Goal: Task Accomplishment & Management: Use online tool/utility

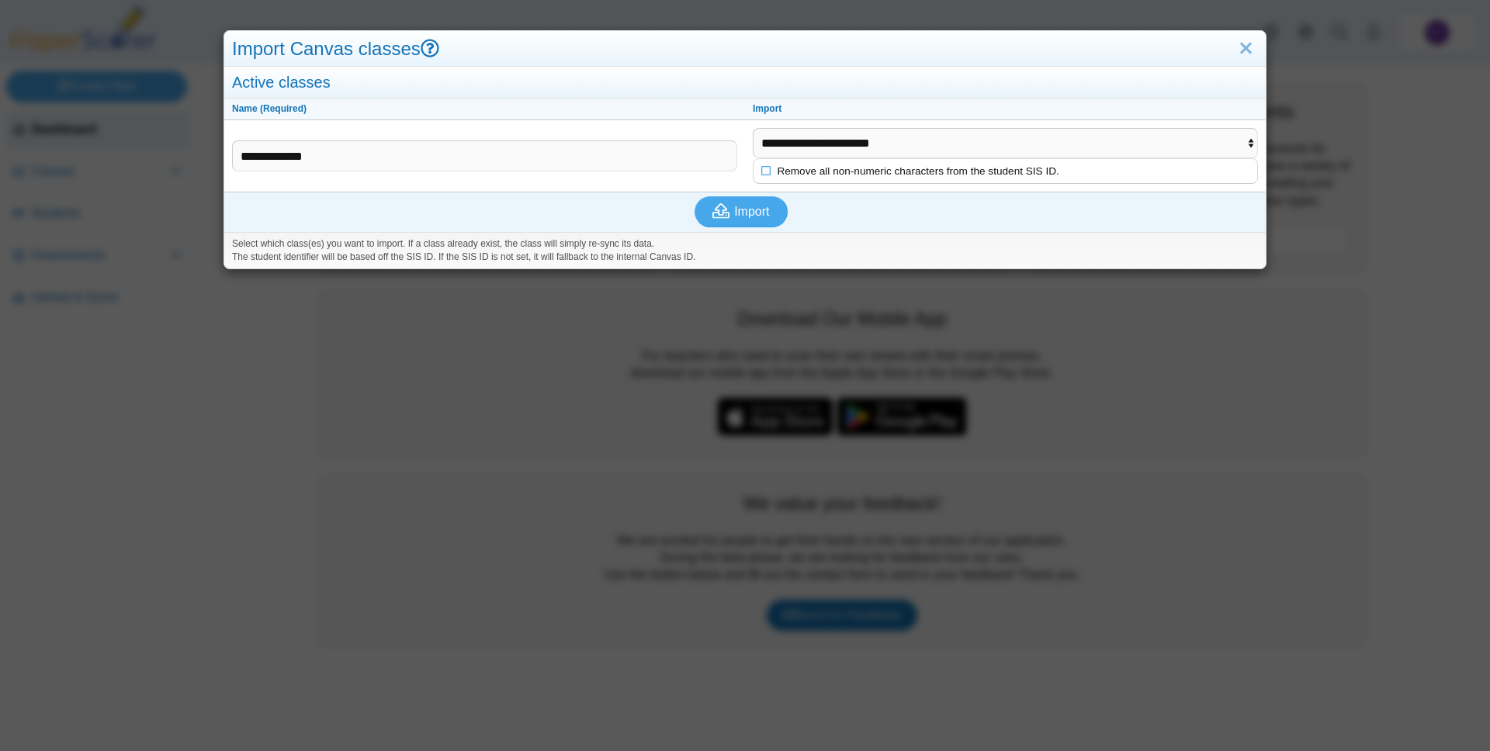
select select "**********"
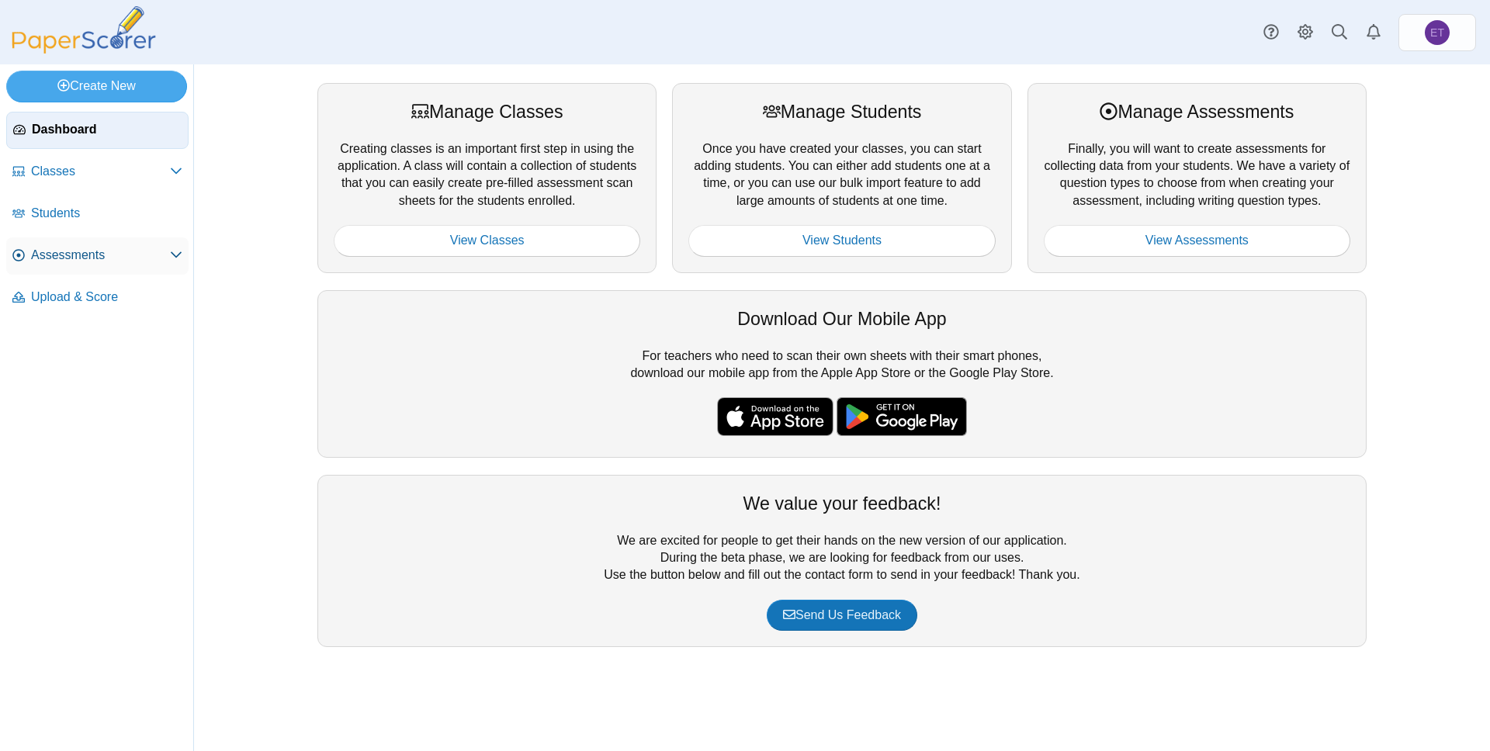
click at [97, 260] on span "Assessments" at bounding box center [100, 255] width 139 height 17
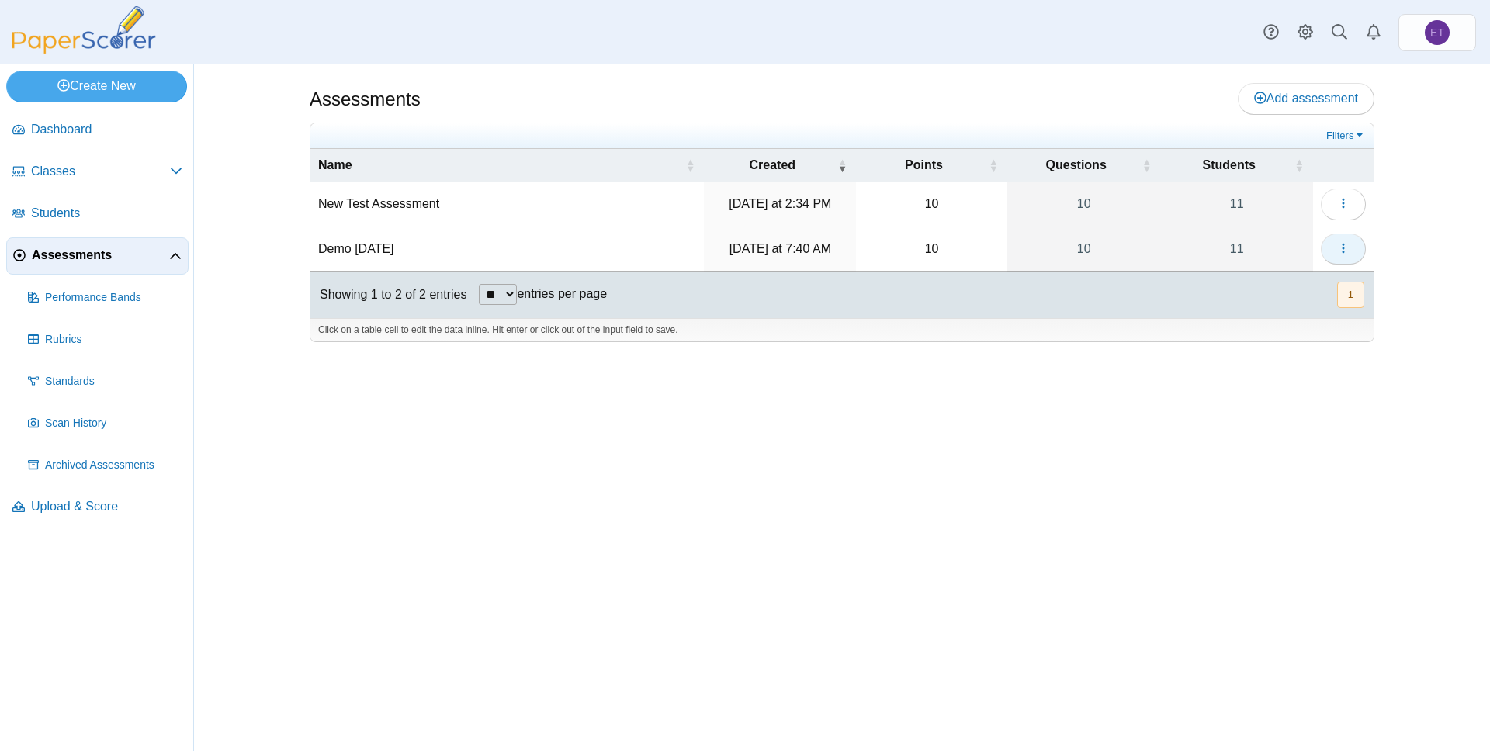
click at [1330, 246] on button "button" at bounding box center [1342, 249] width 45 height 31
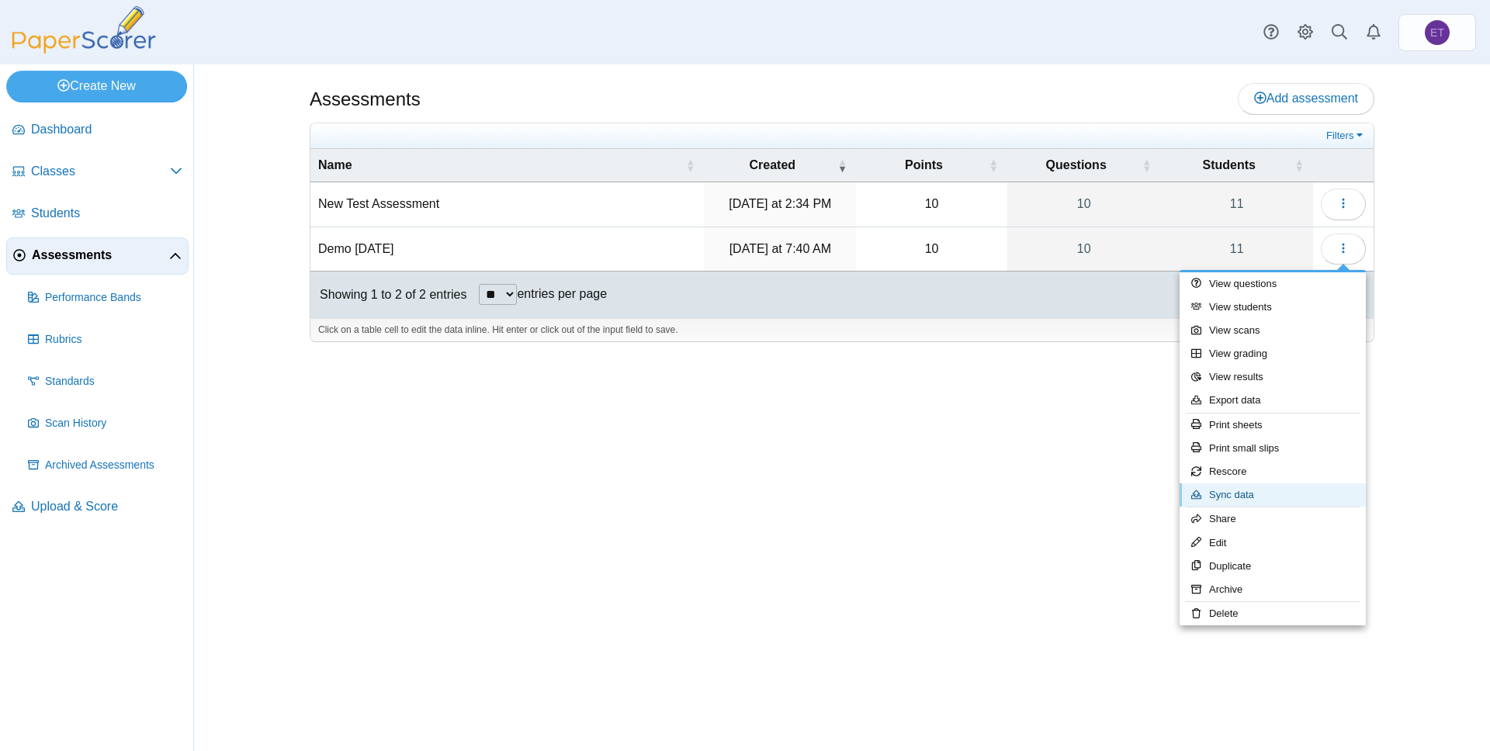
click at [1265, 492] on link "Sync data" at bounding box center [1272, 494] width 186 height 23
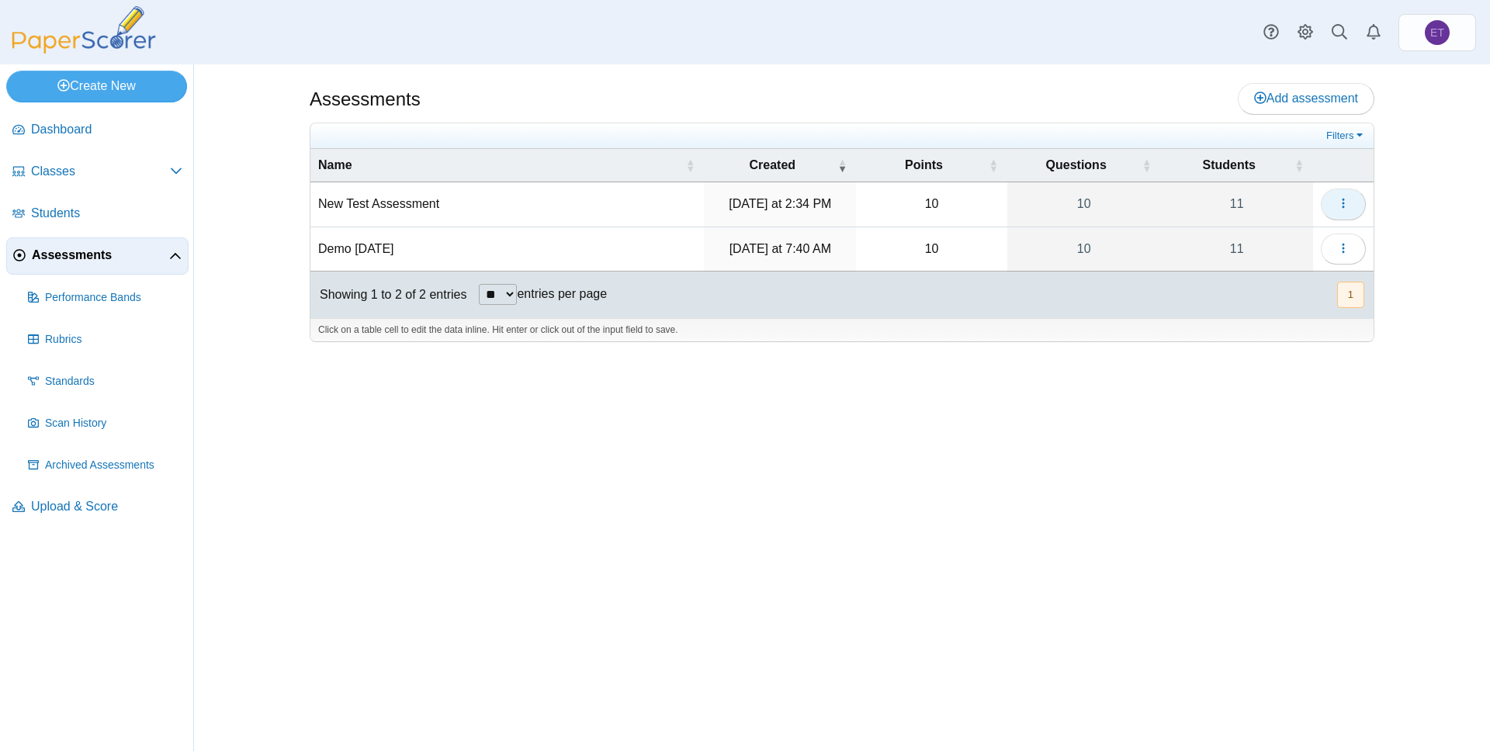
click at [1344, 202] on use "button" at bounding box center [1342, 204] width 2 height 10
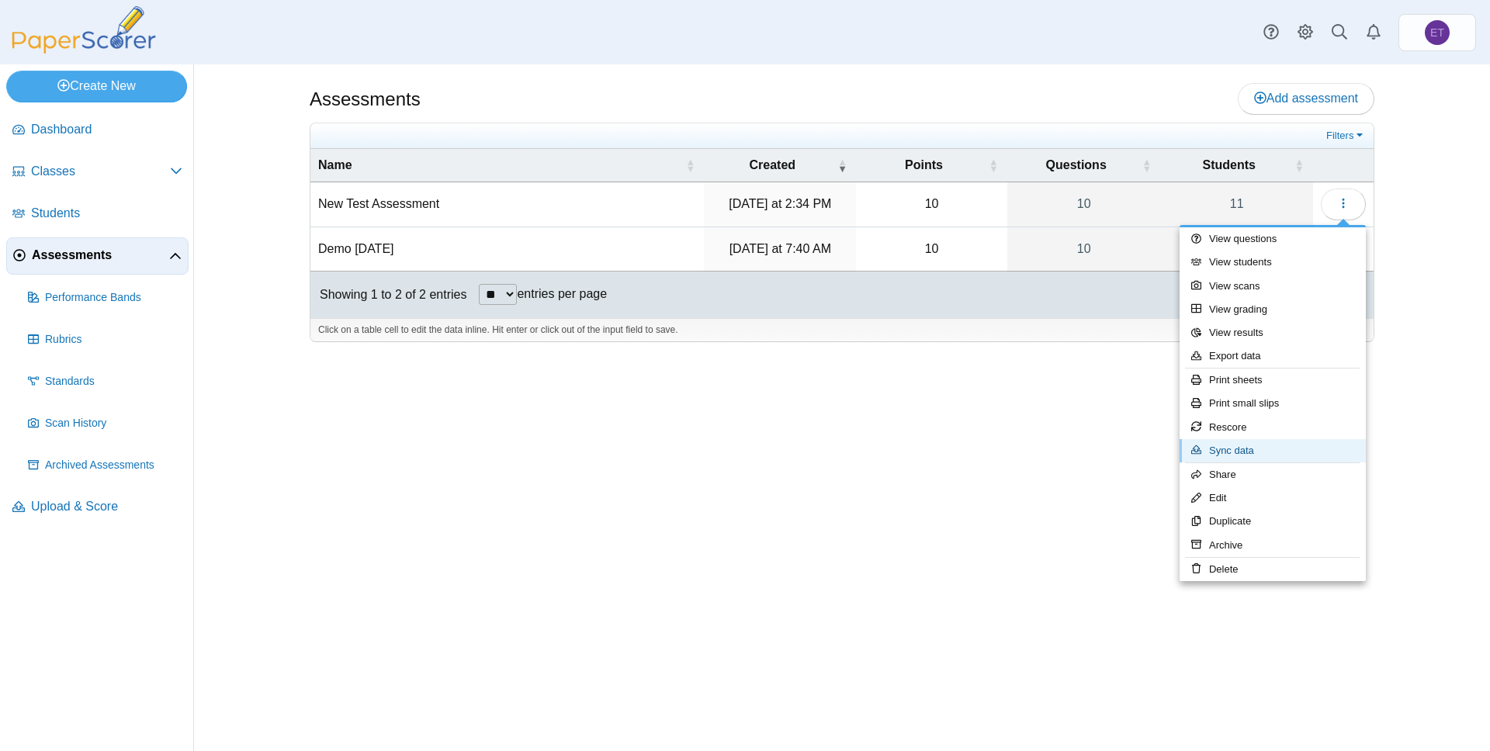
click at [1262, 452] on link "Sync data" at bounding box center [1272, 450] width 186 height 23
